Goal: Book appointment/travel/reservation

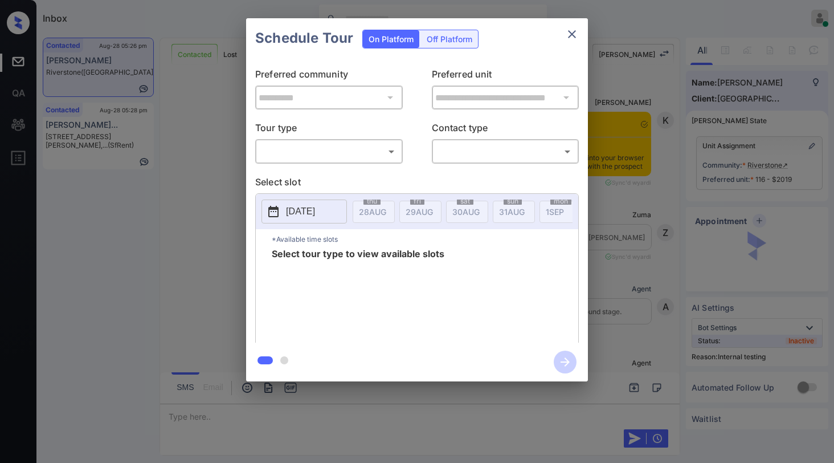
scroll to position [7618, 0]
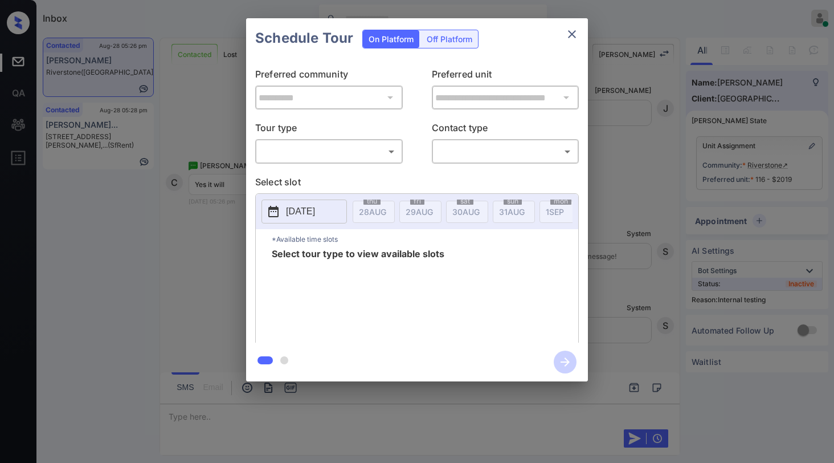
click at [340, 154] on body "Inbox Paolo Gabriel Online Set yourself offline Set yourself on break Profile S…" at bounding box center [417, 231] width 834 height 463
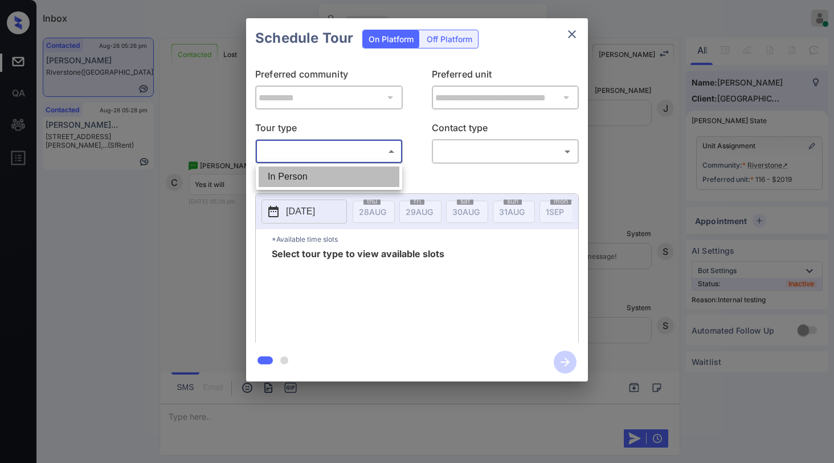
drag, startPoint x: 335, startPoint y: 170, endPoint x: 440, endPoint y: 156, distance: 105.8
click at [341, 168] on li "In Person" at bounding box center [329, 176] width 141 height 21
type input "********"
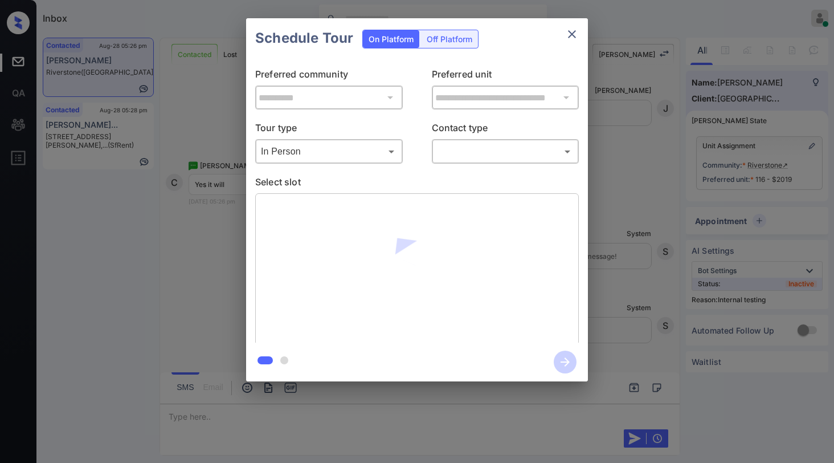
click at [476, 148] on body "Inbox Paolo Gabriel Online Set yourself offline Set yourself on break Profile S…" at bounding box center [417, 231] width 834 height 463
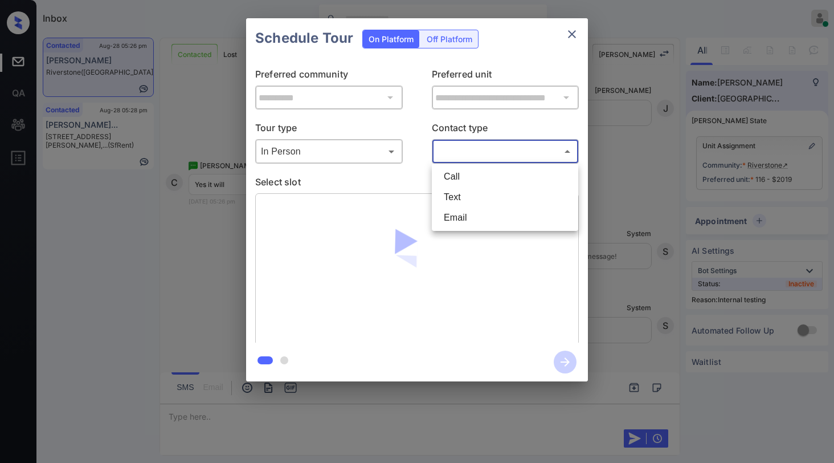
click at [463, 191] on li "Text" at bounding box center [505, 197] width 141 height 21
type input "****"
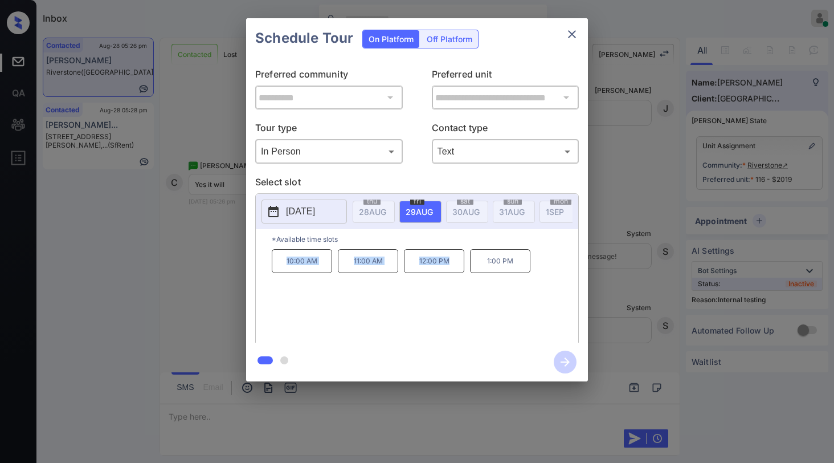
drag, startPoint x: 284, startPoint y: 268, endPoint x: 452, endPoint y: 267, distance: 168.1
click at [452, 267] on div "10:00 AM 11:00 AM 12:00 PM 1:00 PM" at bounding box center [425, 294] width 307 height 91
copy div "10:00 AM 11:00 AM 12:00 PM"
click at [567, 33] on icon "close" at bounding box center [572, 34] width 14 height 14
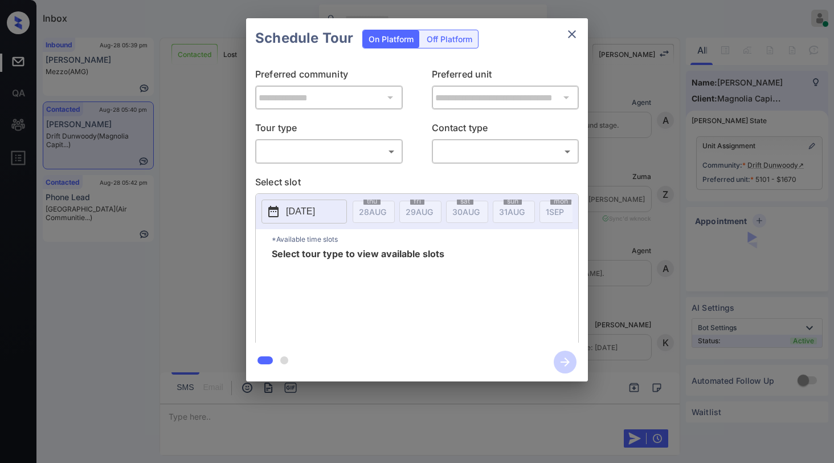
scroll to position [1501, 0]
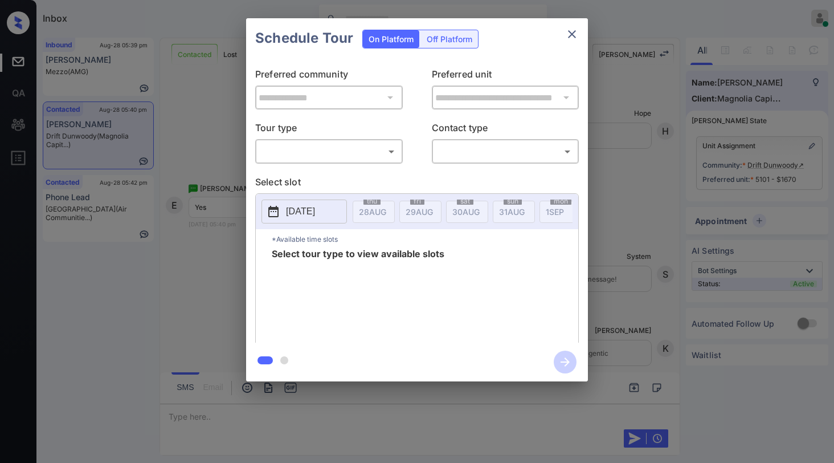
click at [330, 148] on body "Inbox Paolo Gabriel Online Set yourself offline Set yourself on break Profile S…" at bounding box center [417, 231] width 834 height 463
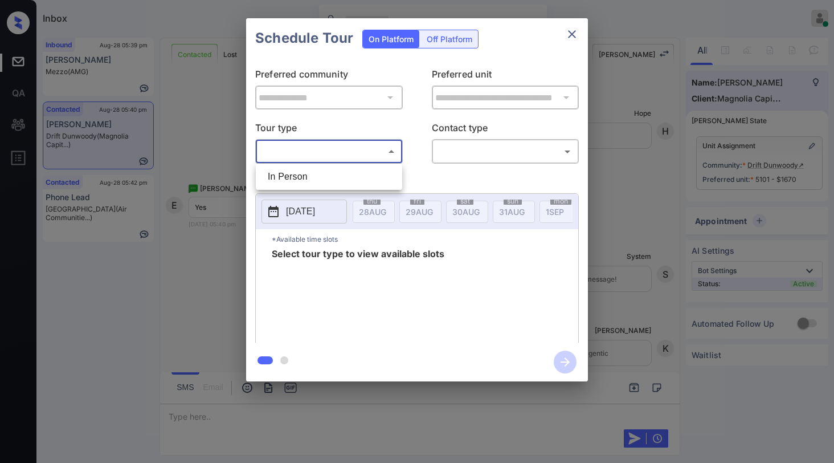
click at [315, 174] on li "In Person" at bounding box center [329, 176] width 141 height 21
type input "********"
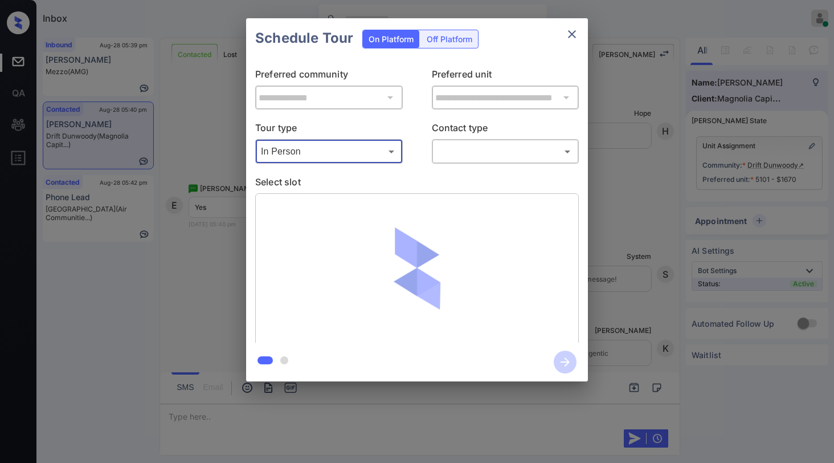
click at [477, 153] on body "Inbox Paolo Gabriel Online Set yourself offline Set yourself on break Profile S…" at bounding box center [417, 231] width 834 height 463
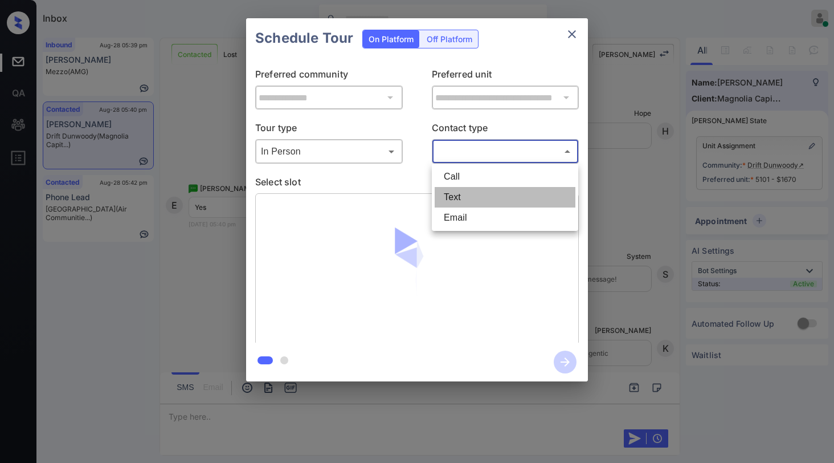
click at [480, 200] on li "Text" at bounding box center [505, 197] width 141 height 21
type input "****"
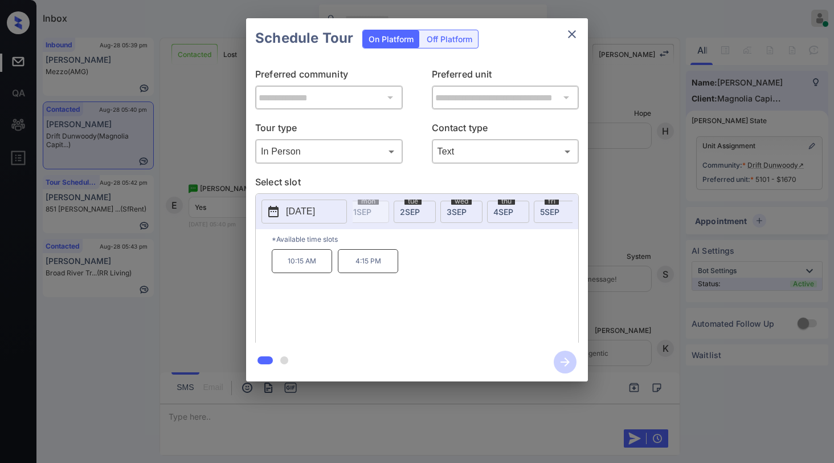
scroll to position [0, 218]
click at [169, 209] on span "4 SEP" at bounding box center [154, 212] width 27 height 10
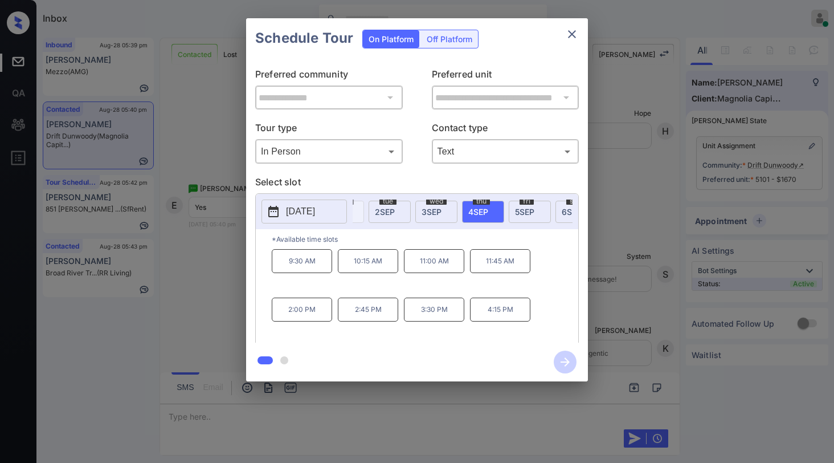
click at [302, 271] on p "9:30 AM" at bounding box center [302, 261] width 60 height 24
click at [561, 359] on icon "button" at bounding box center [565, 361] width 23 height 23
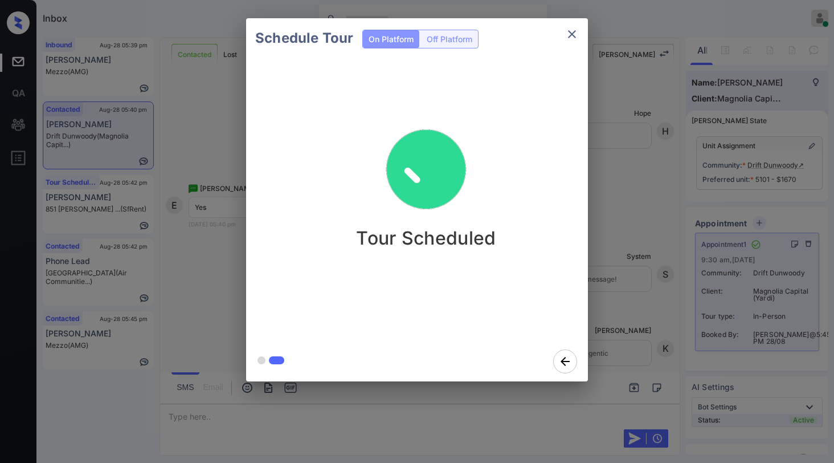
click at [574, 38] on icon "close" at bounding box center [572, 34] width 14 height 14
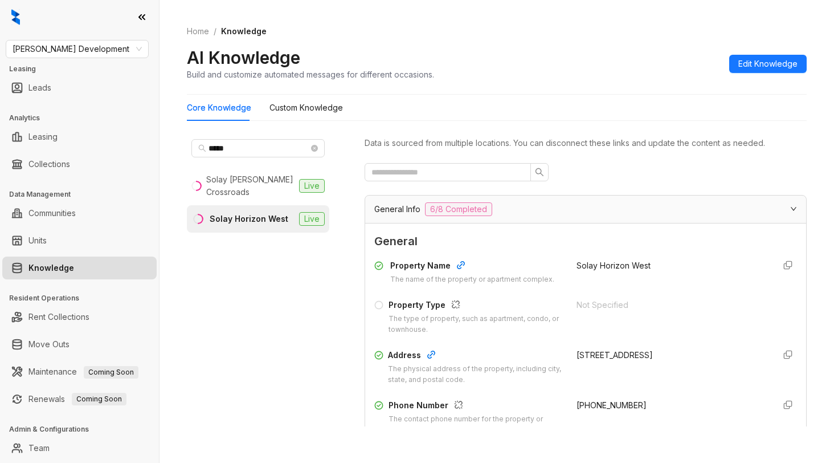
scroll to position [276, 0]
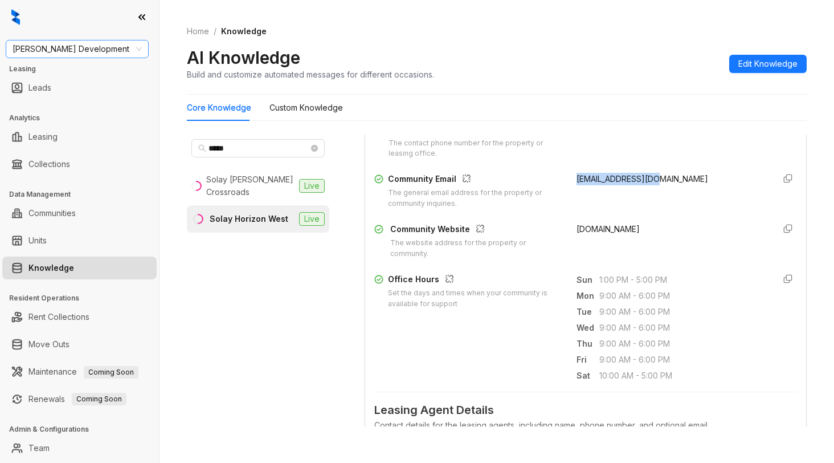
click at [132, 52] on span "[PERSON_NAME] Development" at bounding box center [77, 48] width 129 height 17
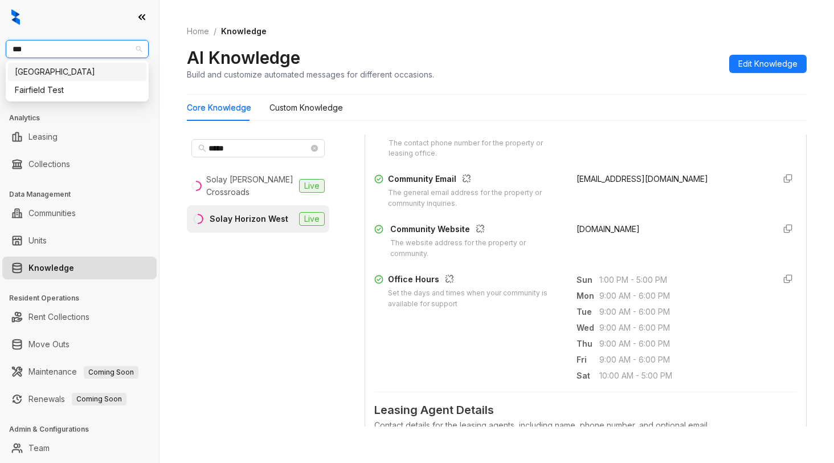
type input "****"
click at [95, 72] on div "[GEOGRAPHIC_DATA]" at bounding box center [77, 72] width 125 height 13
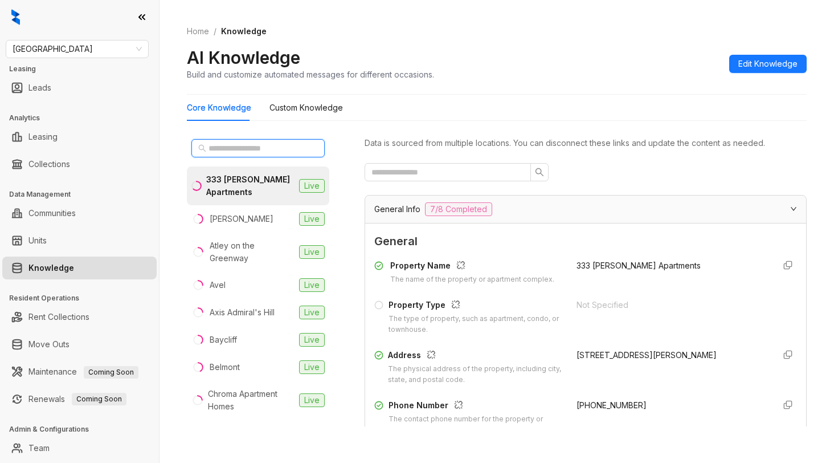
click at [250, 150] on input "text" at bounding box center [259, 148] width 100 height 13
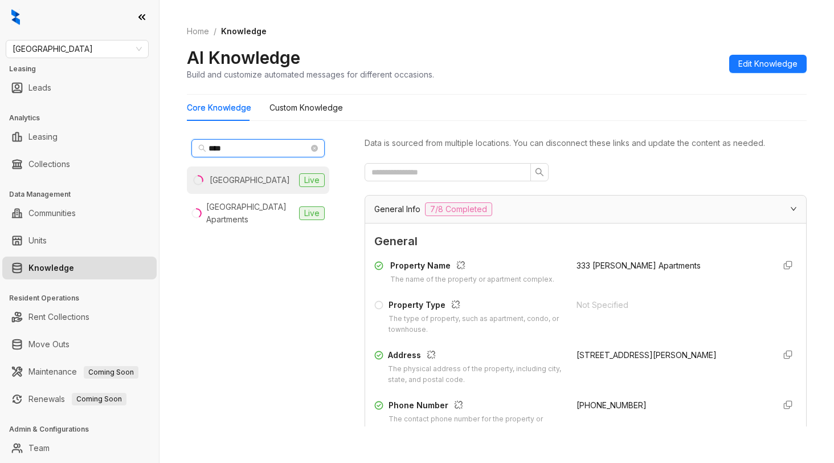
type input "****"
click at [247, 185] on div "[GEOGRAPHIC_DATA]" at bounding box center [250, 180] width 80 height 13
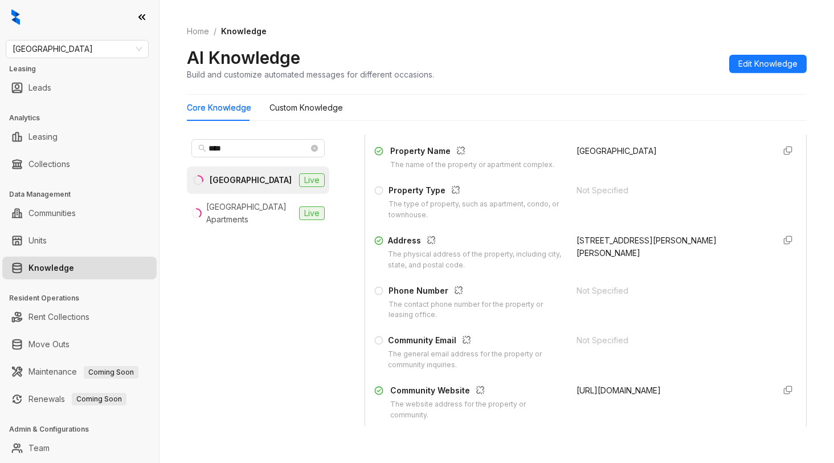
scroll to position [114, 0]
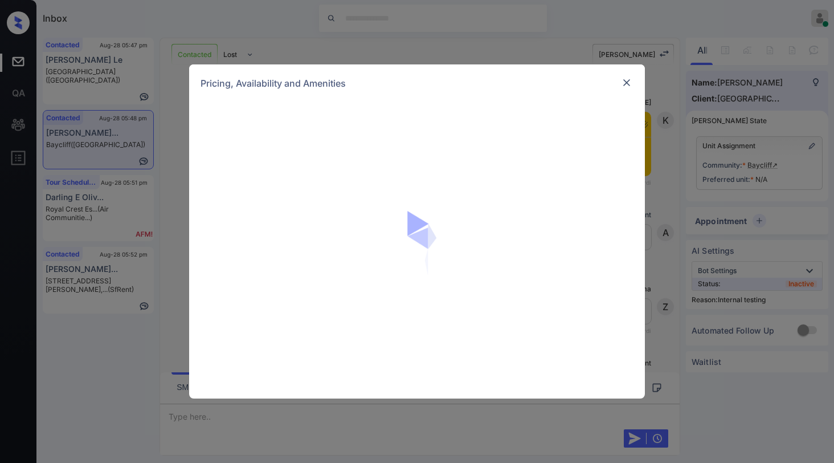
scroll to position [819, 0]
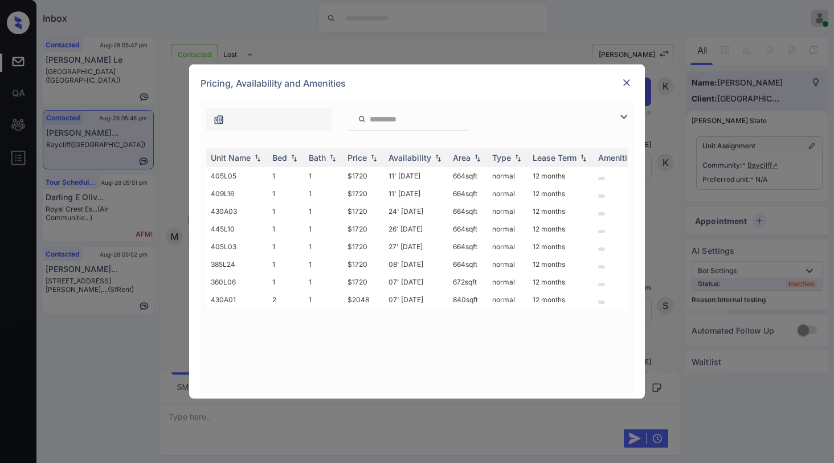
click at [628, 83] on img at bounding box center [626, 82] width 11 height 11
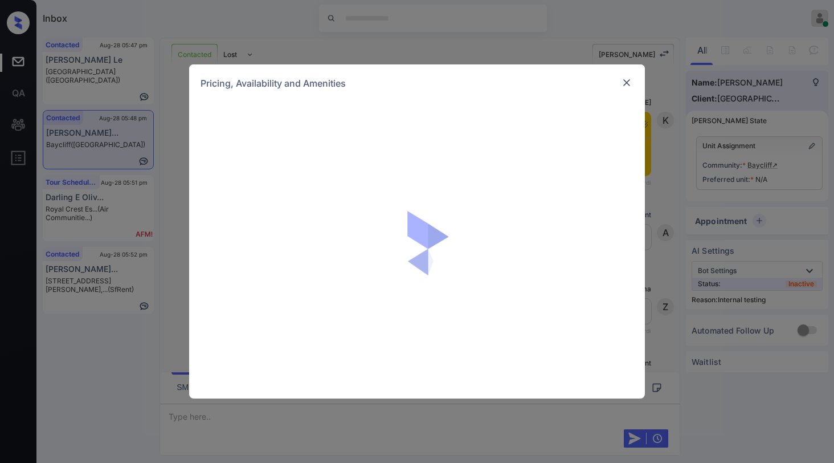
scroll to position [819, 0]
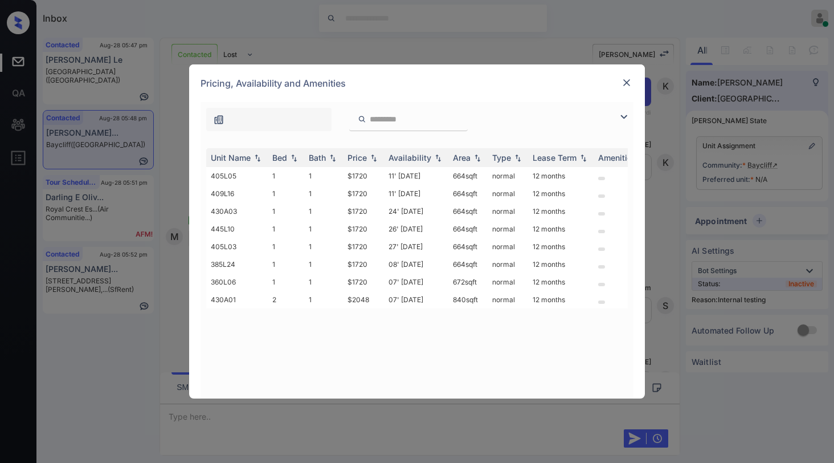
click at [625, 116] on img at bounding box center [624, 117] width 14 height 14
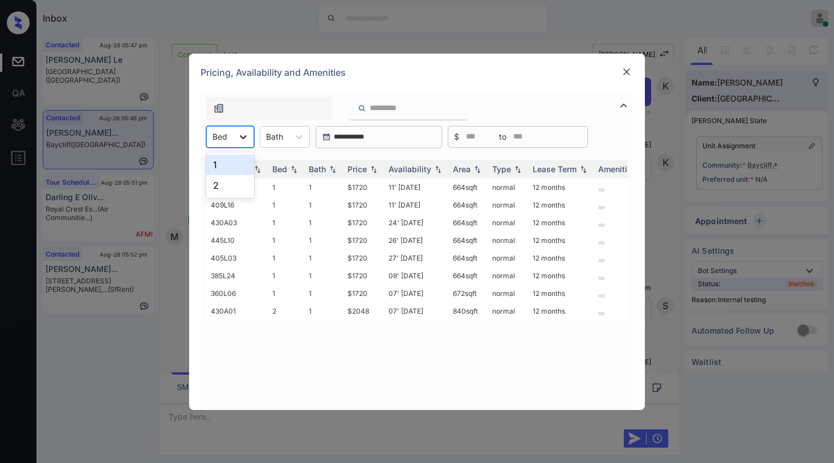
click at [246, 142] on icon at bounding box center [243, 136] width 11 height 11
click at [226, 191] on div "2" at bounding box center [230, 185] width 48 height 21
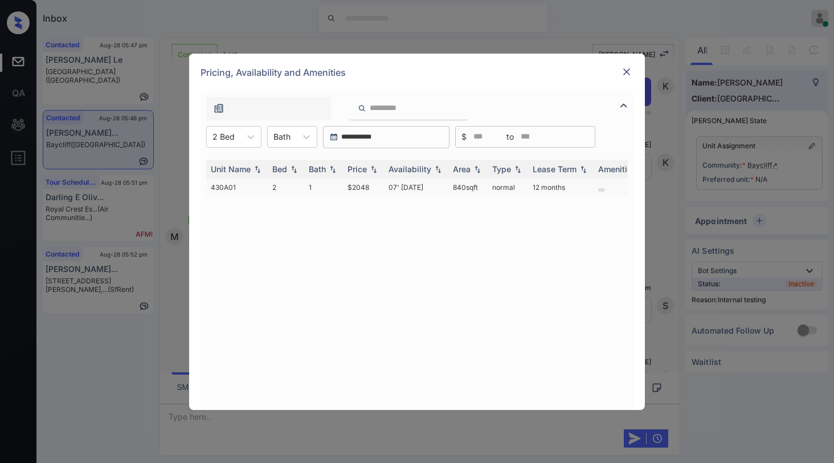
click at [361, 190] on td "$2048" at bounding box center [363, 187] width 41 height 18
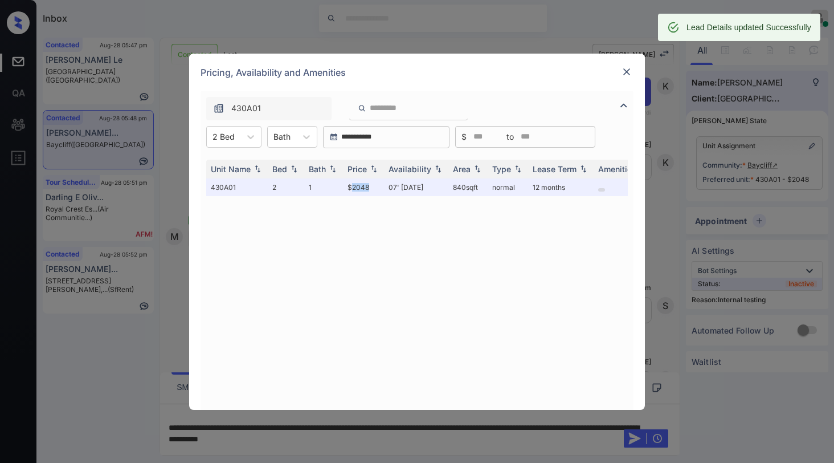
click at [624, 69] on img at bounding box center [626, 71] width 11 height 11
